Goal: Check status: Check status

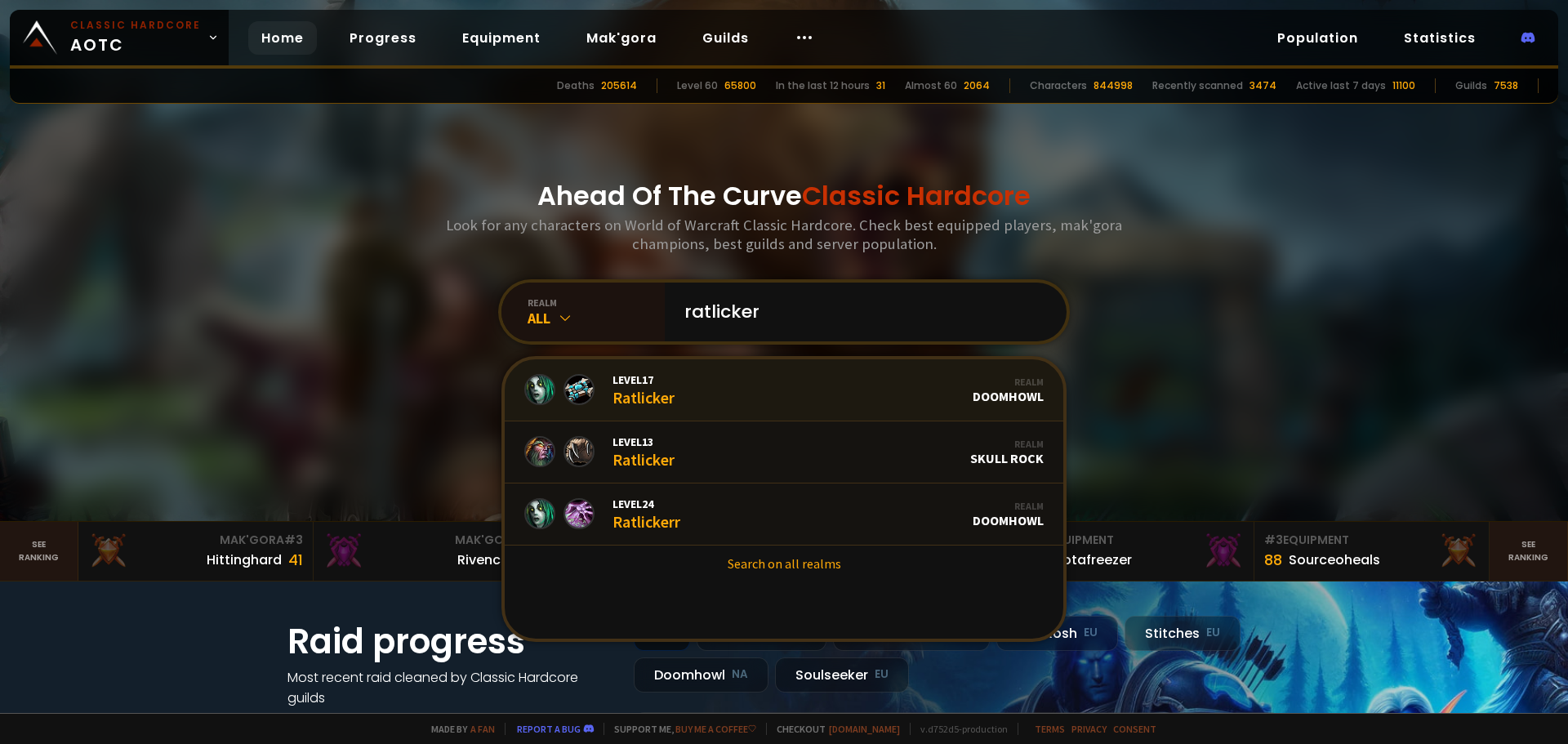
type input "ratlicker"
click at [734, 399] on link "Level 17 Ratlicker Realm Doomhowl" at bounding box center [784, 390] width 558 height 62
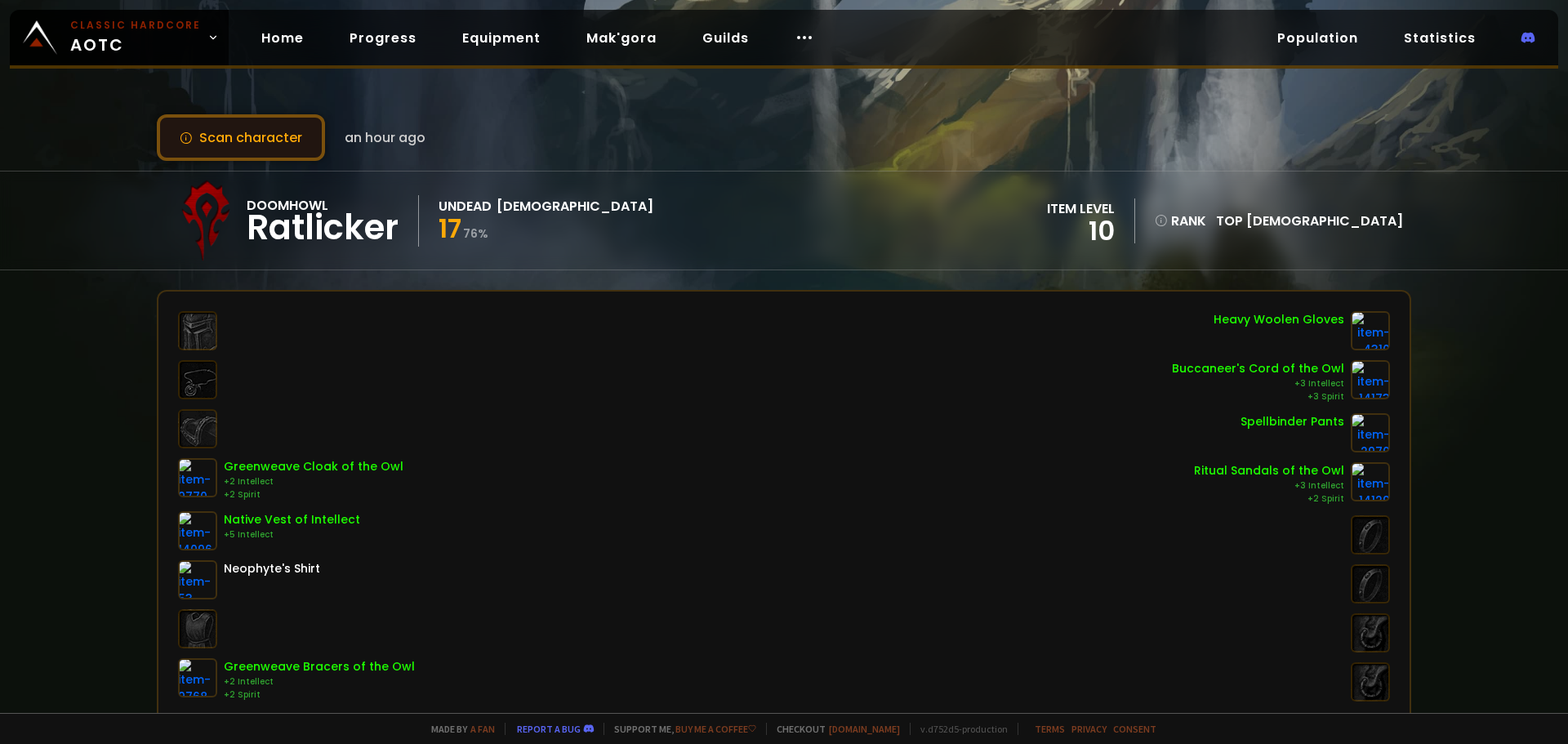
click at [306, 152] on button "Scan character" at bounding box center [241, 137] width 168 height 46
